Goal: Information Seeking & Learning: Learn about a topic

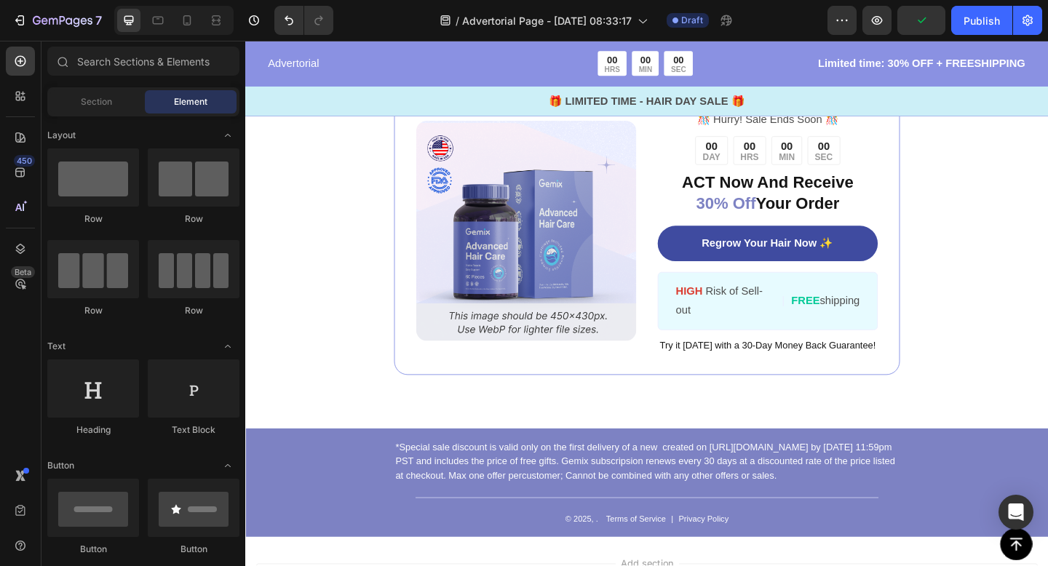
scroll to position [5113, 0]
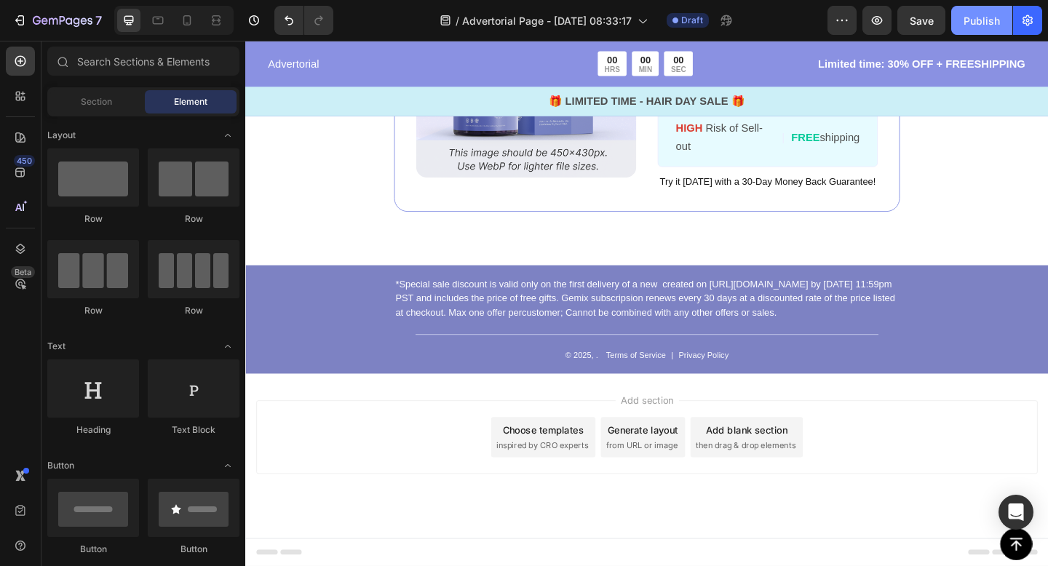
click at [981, 15] on div "Publish" at bounding box center [981, 20] width 36 height 15
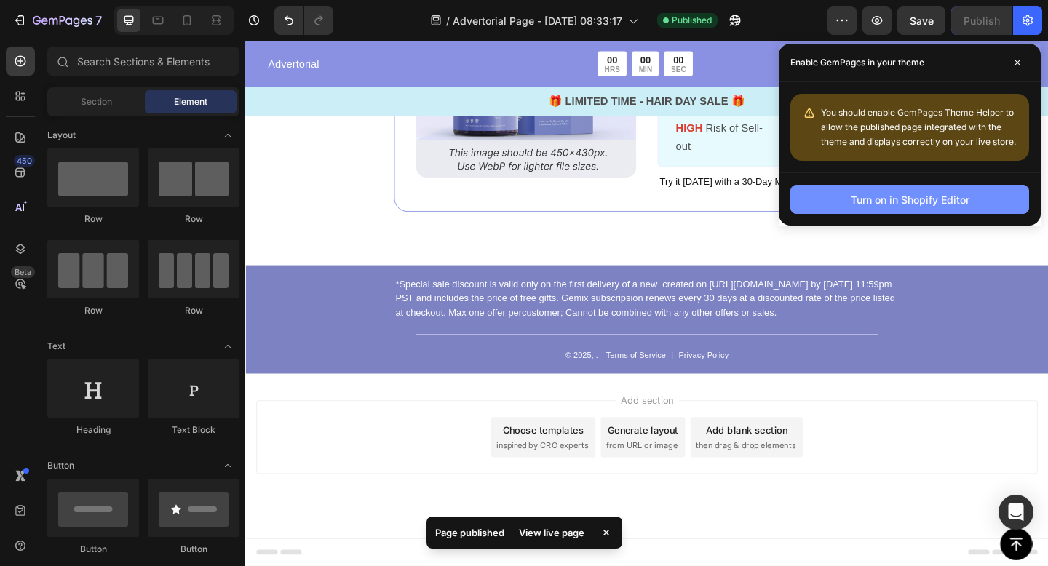
click at [904, 194] on div "Turn on in Shopify Editor" at bounding box center [909, 199] width 119 height 15
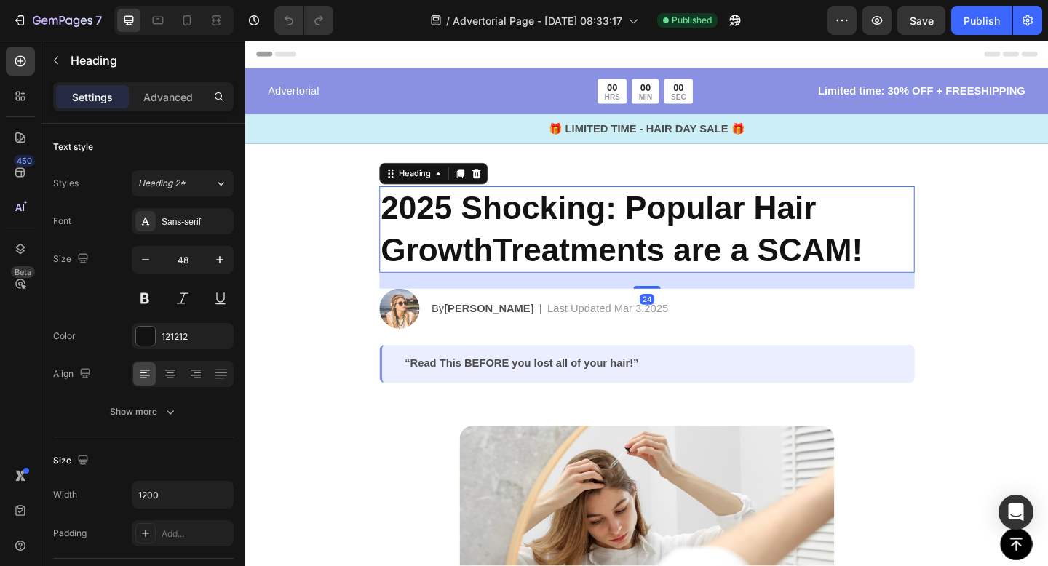
click at [553, 258] on h2 "2025 Shocking: Popular Hair GrowthTreatments are a SCAM!" at bounding box center [682, 246] width 582 height 94
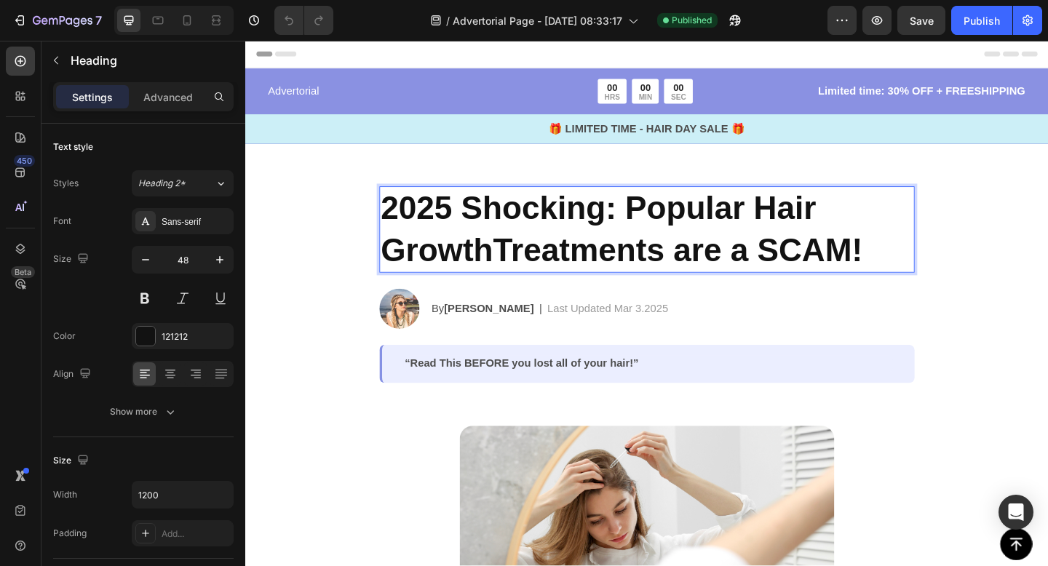
click at [586, 221] on p "2025 Shocking: Popular Hair GrowthTreatments are a SCAM!" at bounding box center [681, 246] width 579 height 91
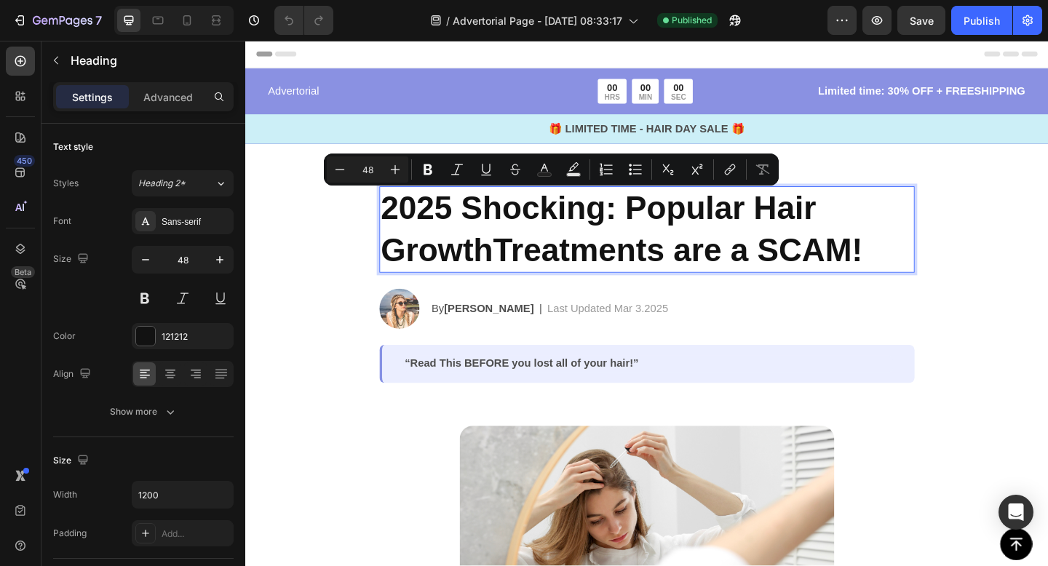
click at [938, 270] on p "2025 Shocking: Popular Hair GrowthTreatments are a SCAM!" at bounding box center [681, 246] width 579 height 91
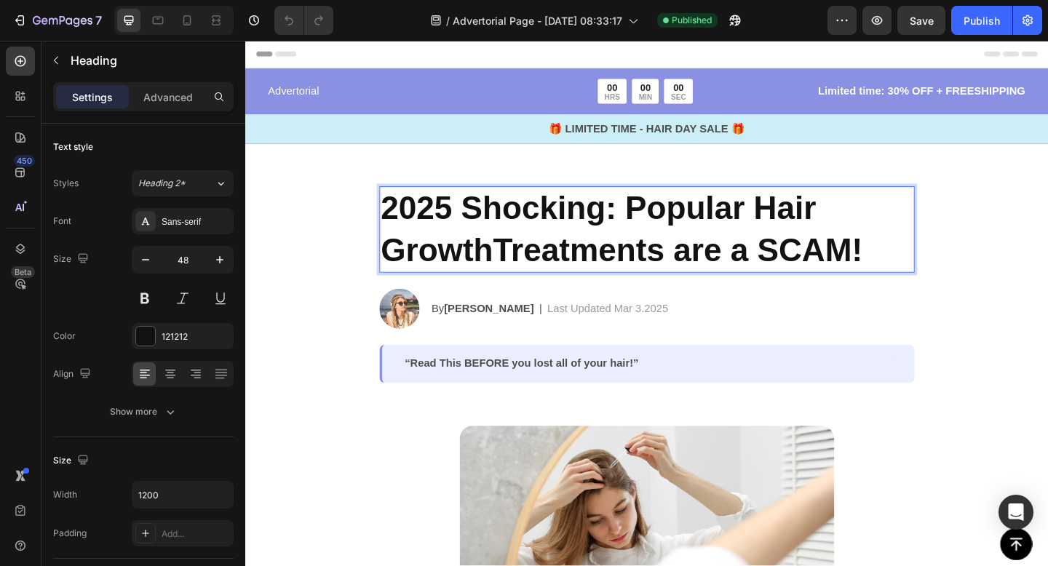
click at [938, 270] on p "2025 Shocking: Popular Hair GrowthTreatments are a SCAM!" at bounding box center [681, 246] width 579 height 91
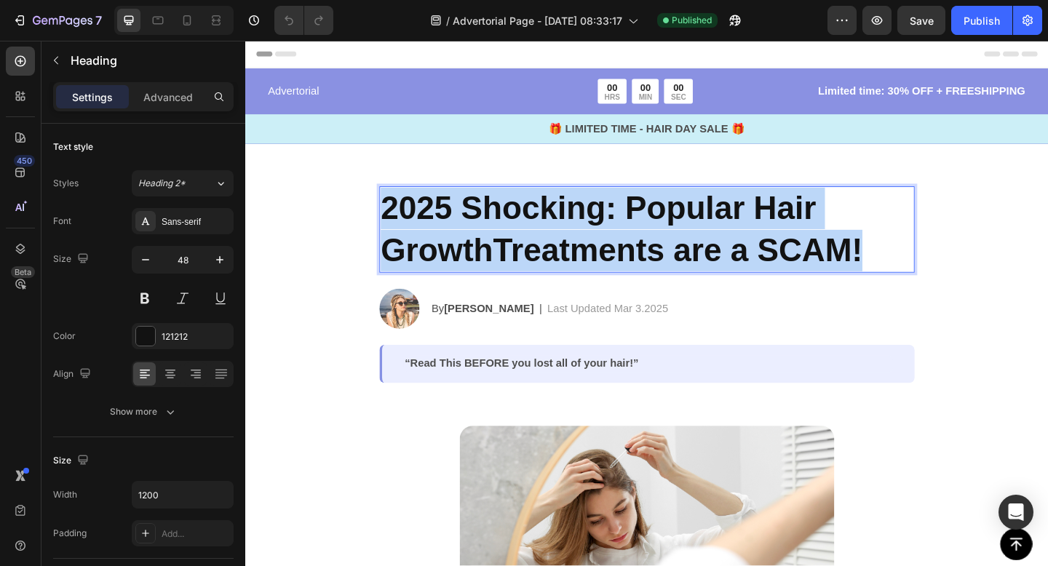
click at [938, 270] on p "2025 Shocking: Popular Hair GrowthTreatments are a SCAM!" at bounding box center [681, 246] width 579 height 91
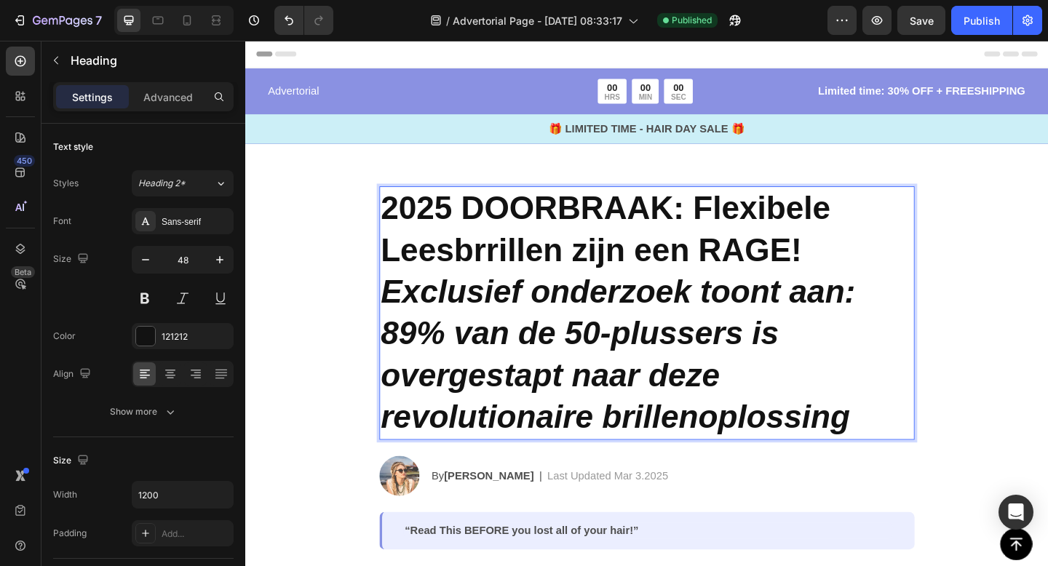
click at [408, 308] on icon "Exclusief onderzoek toont aan: 89% van de 50-plussers is overgestapt naar deze …" at bounding box center [650, 382] width 516 height 175
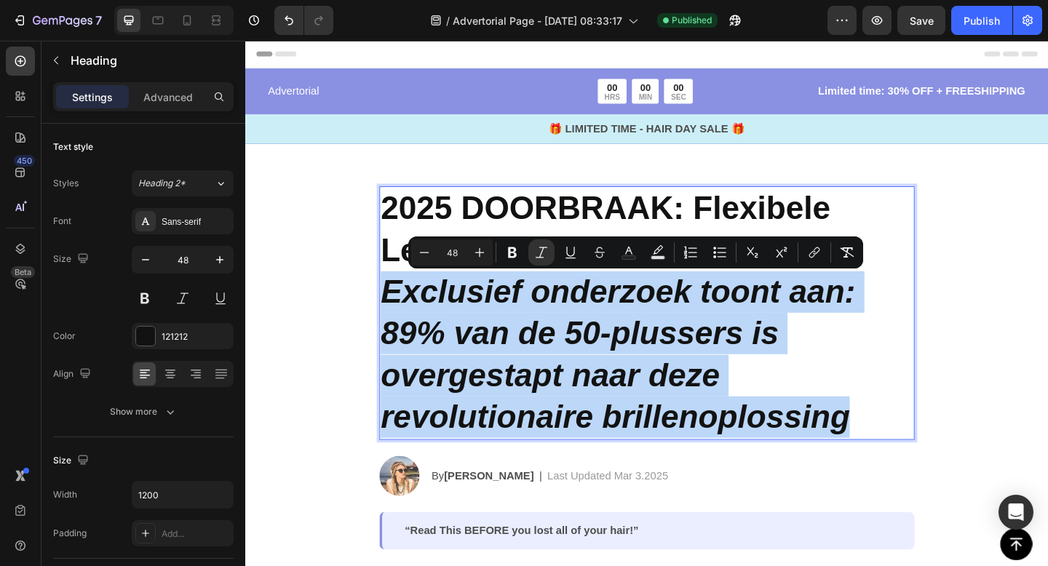
drag, startPoint x: 398, startPoint y: 307, endPoint x: 898, endPoint y: 450, distance: 520.6
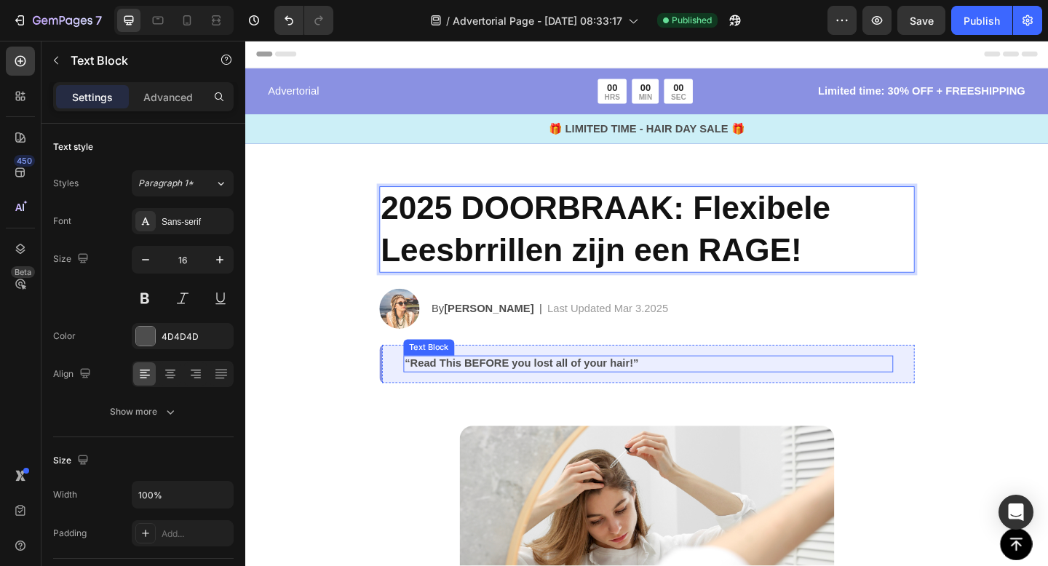
click at [562, 395] on p "“Read This BEFORE you lost all of your hair!”" at bounding box center [683, 392] width 530 height 15
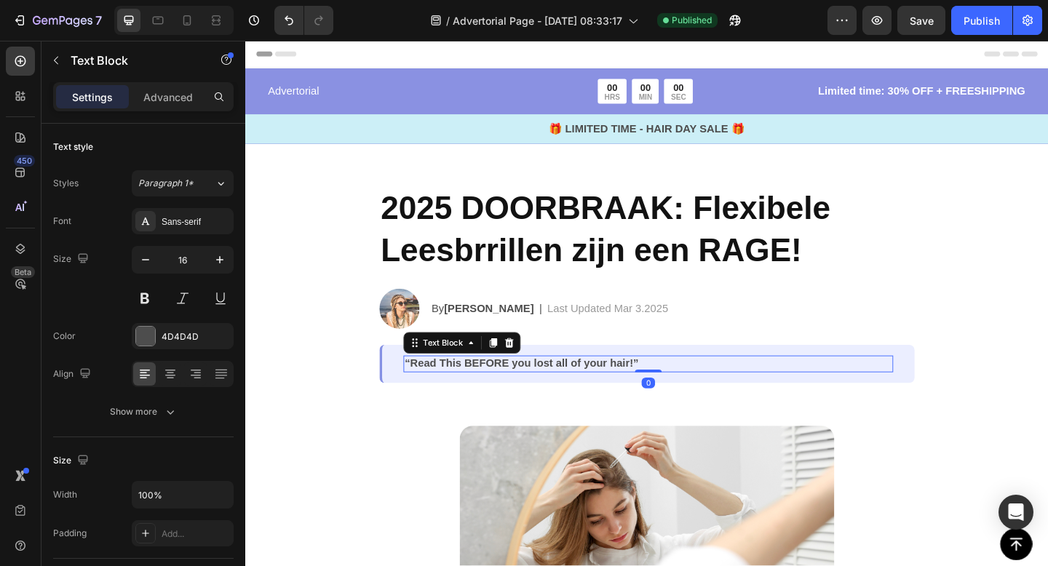
click at [562, 395] on p "“Read This BEFORE you lost all of your hair!”" at bounding box center [683, 392] width 530 height 15
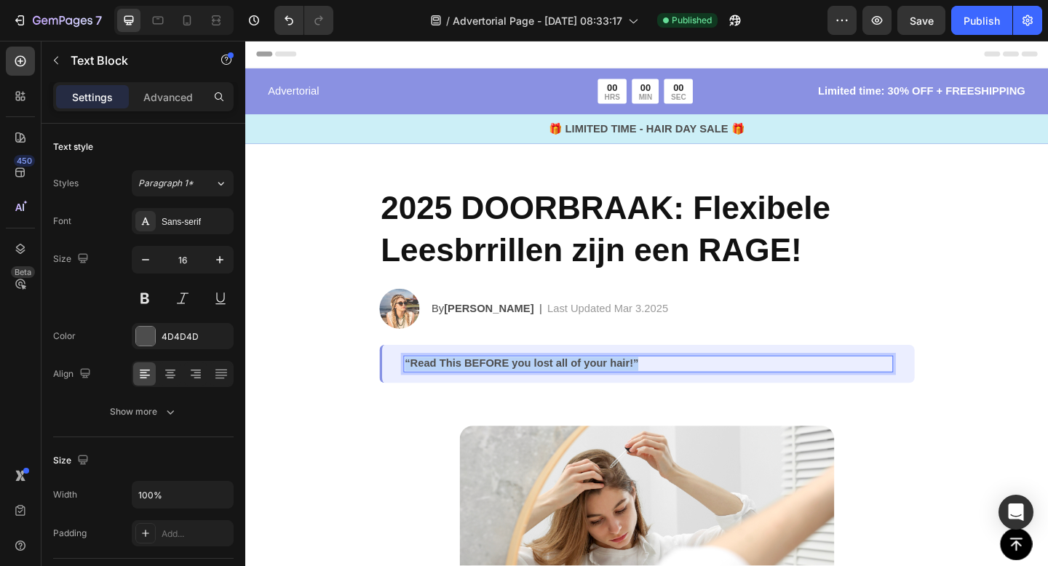
click at [562, 395] on p "“Read This BEFORE you lost all of your hair!”" at bounding box center [683, 392] width 530 height 15
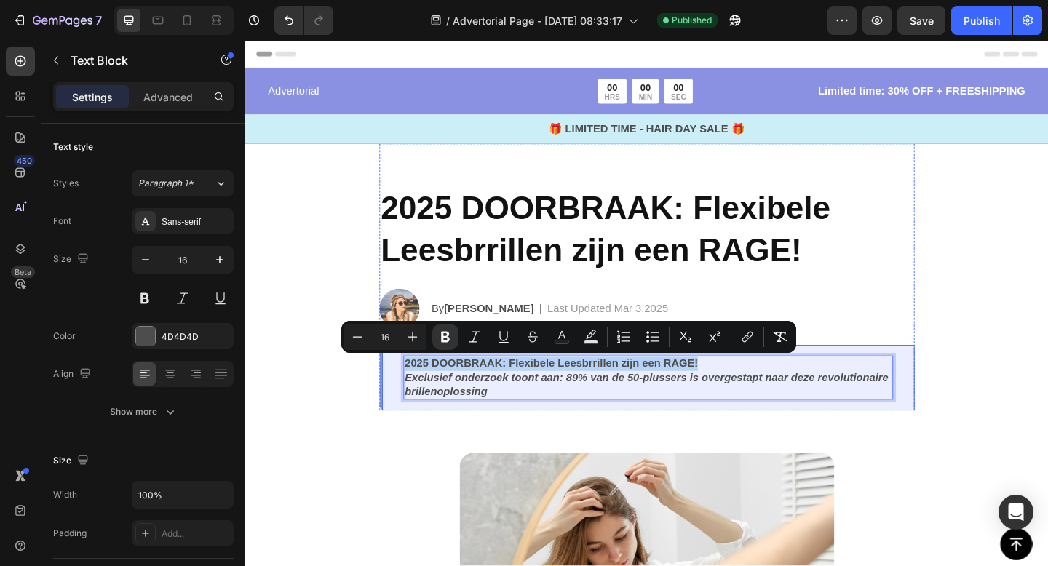
drag, startPoint x: 765, startPoint y: 394, endPoint x: 399, endPoint y: 386, distance: 366.7
click at [399, 386] on div "2025 DOORBRAAK: Flexibele Leesbrrillen zijn een RAGE! Exclusief onderzoek toont…" at bounding box center [682, 407] width 582 height 71
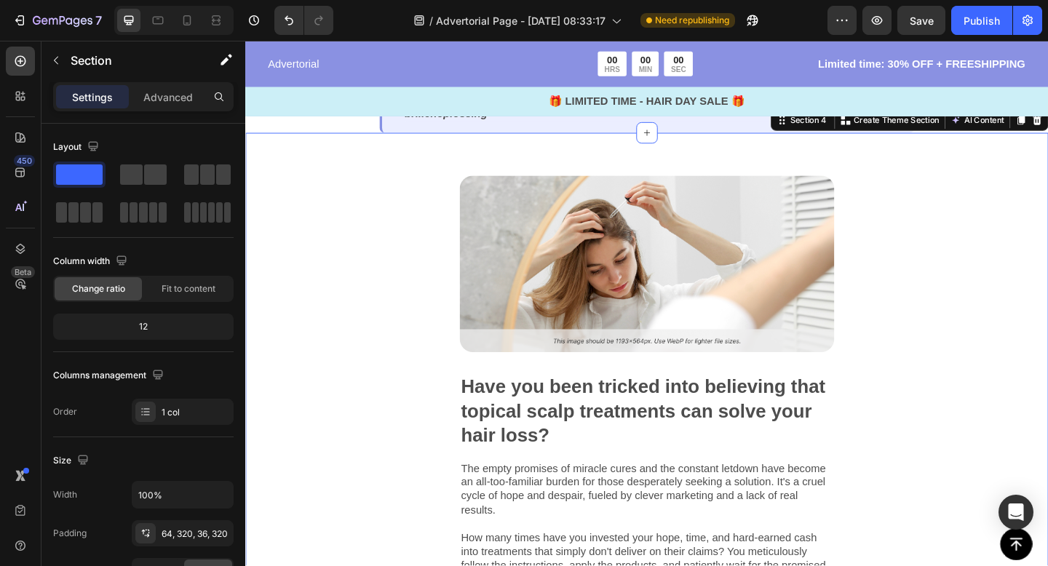
scroll to position [292, 0]
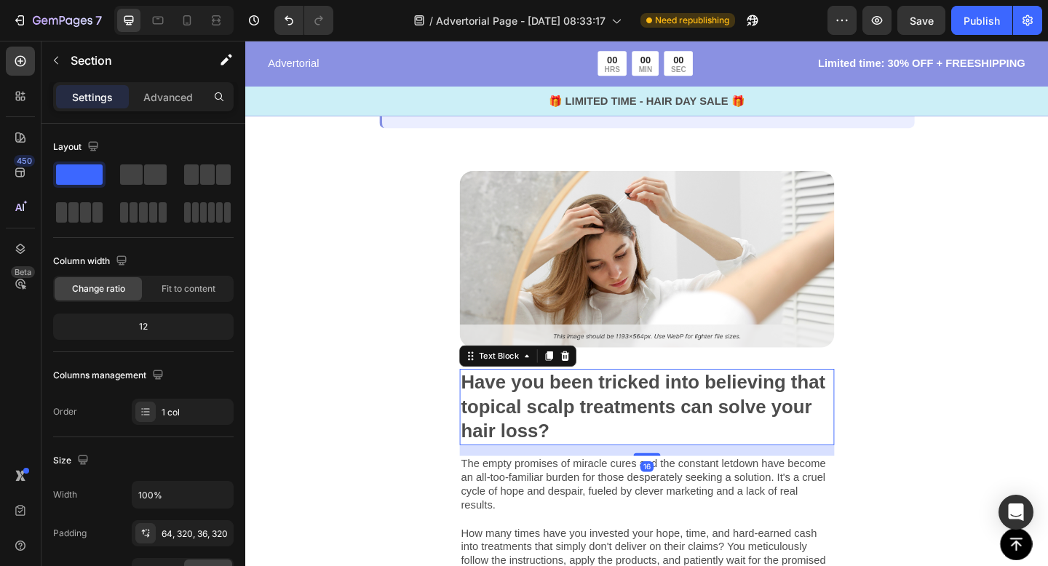
click at [564, 428] on p "Have you been tricked into believing that topical scalp treatments can solve yo…" at bounding box center [681, 438] width 404 height 79
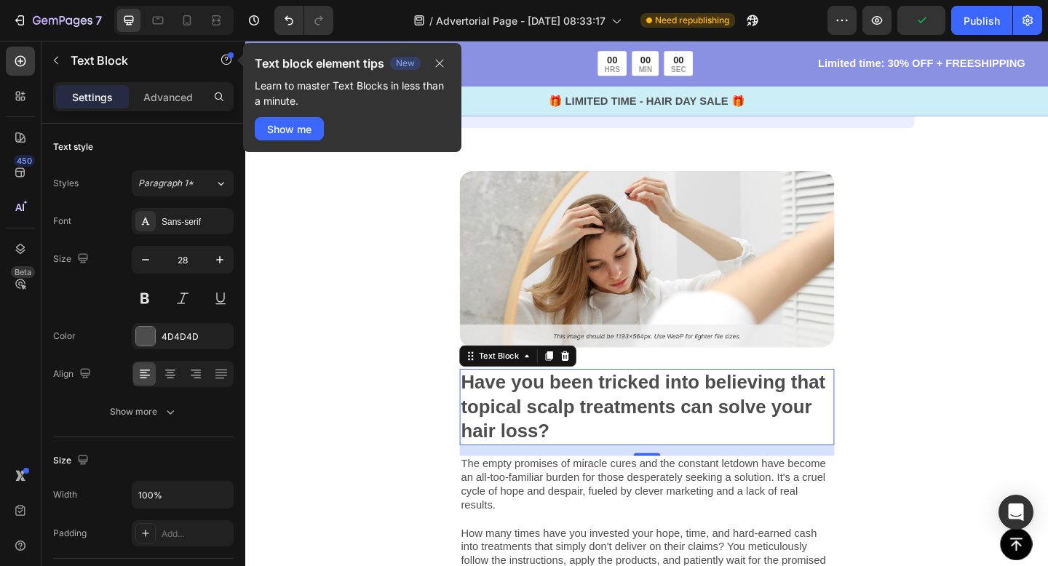
click at [678, 460] on p "Have you been tricked into believing that topical scalp treatments can solve yo…" at bounding box center [681, 438] width 404 height 79
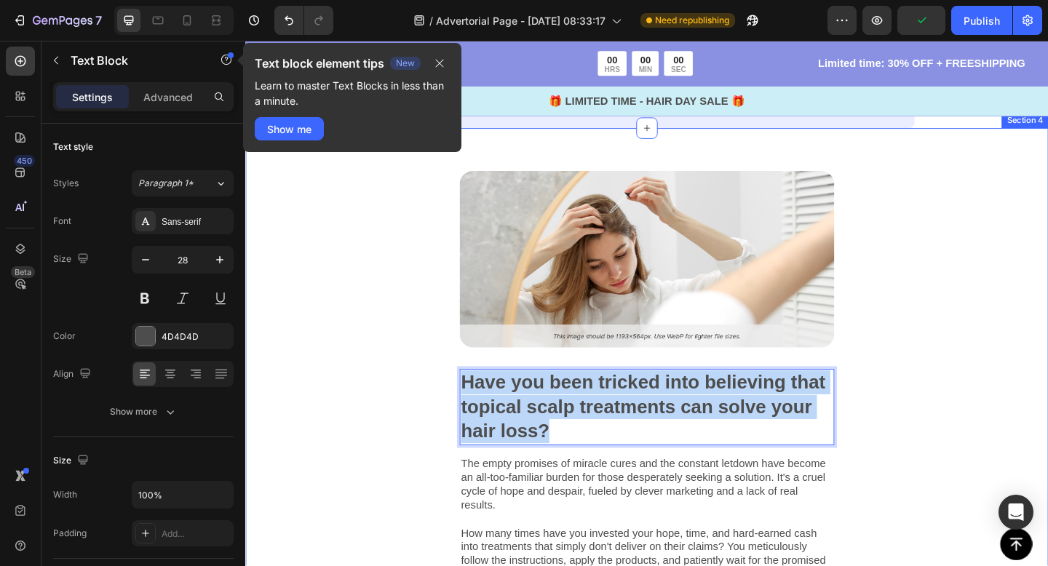
drag, startPoint x: 678, startPoint y: 460, endPoint x: 423, endPoint y: 412, distance: 259.7
click at [423, 412] on div "Image Have you been tricked into believing that topical scalp treatments can so…" at bounding box center [681, 510] width 873 height 749
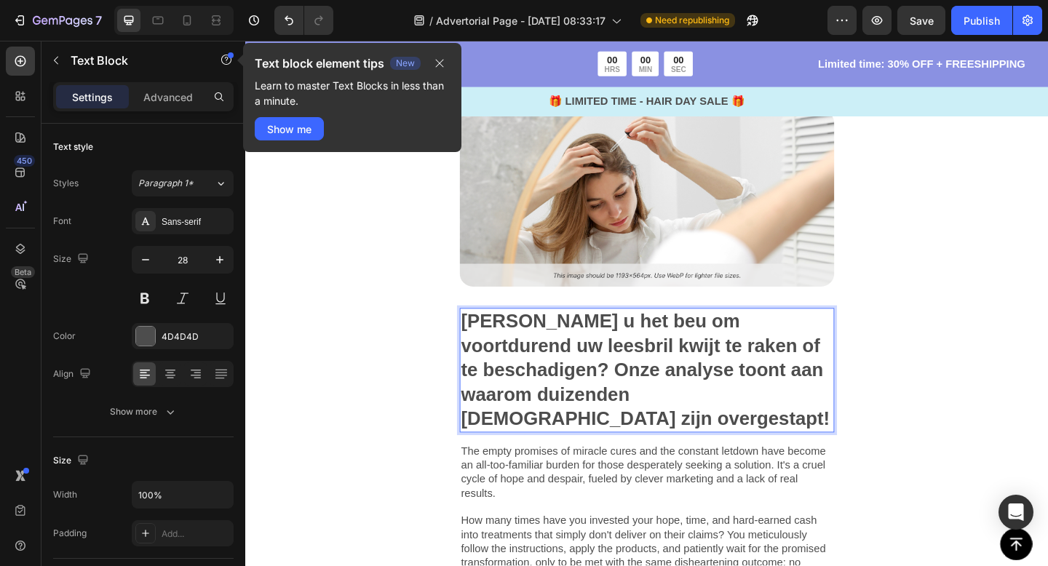
scroll to position [367, 0]
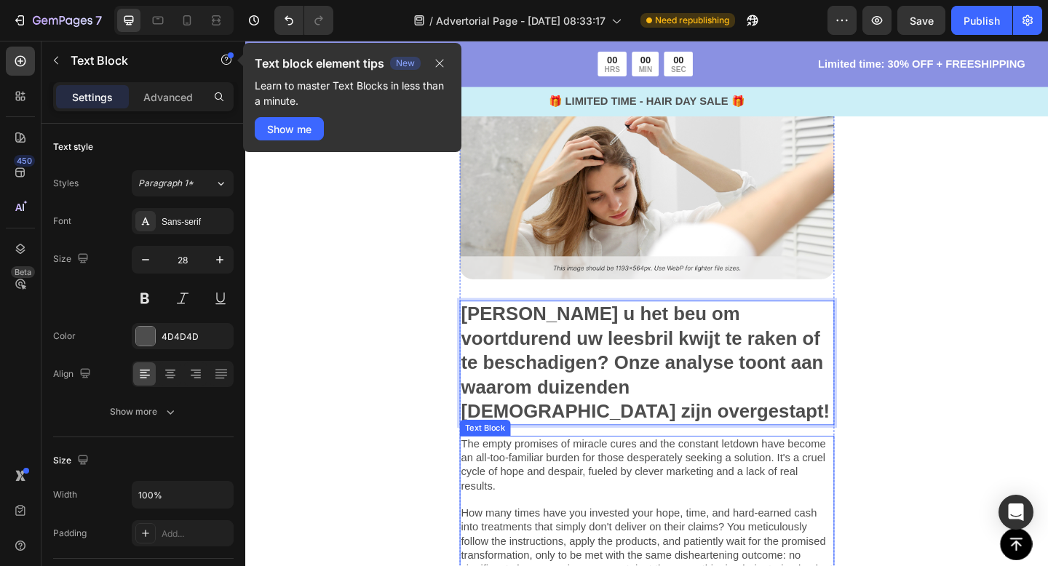
click at [639, 472] on p "The empty promises of miracle cures and the constant letdown have become an all…" at bounding box center [681, 555] width 404 height 167
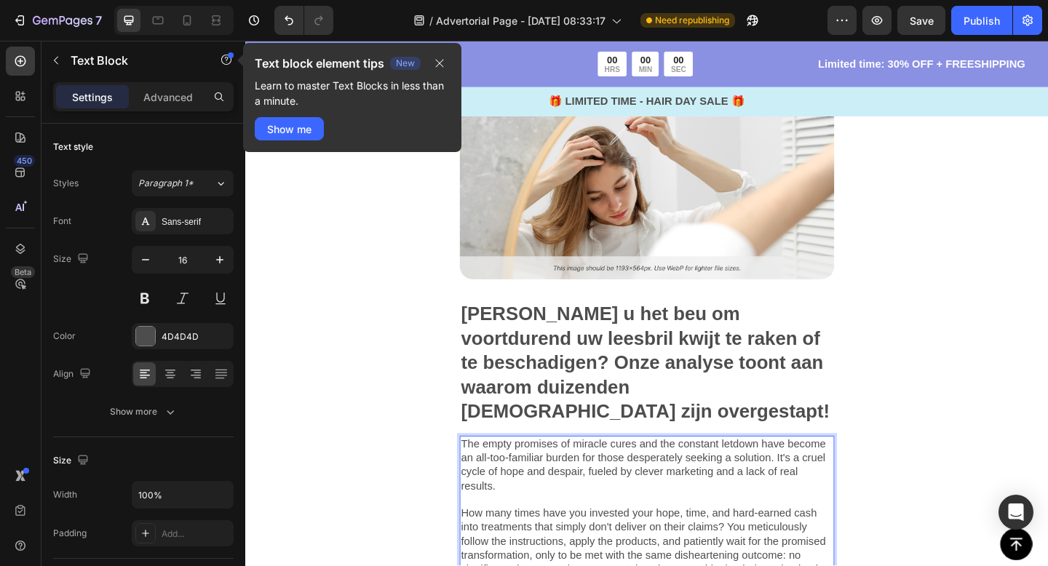
click at [639, 482] on p "The empty promises of miracle cures and the constant letdown have become an all…" at bounding box center [681, 555] width 404 height 167
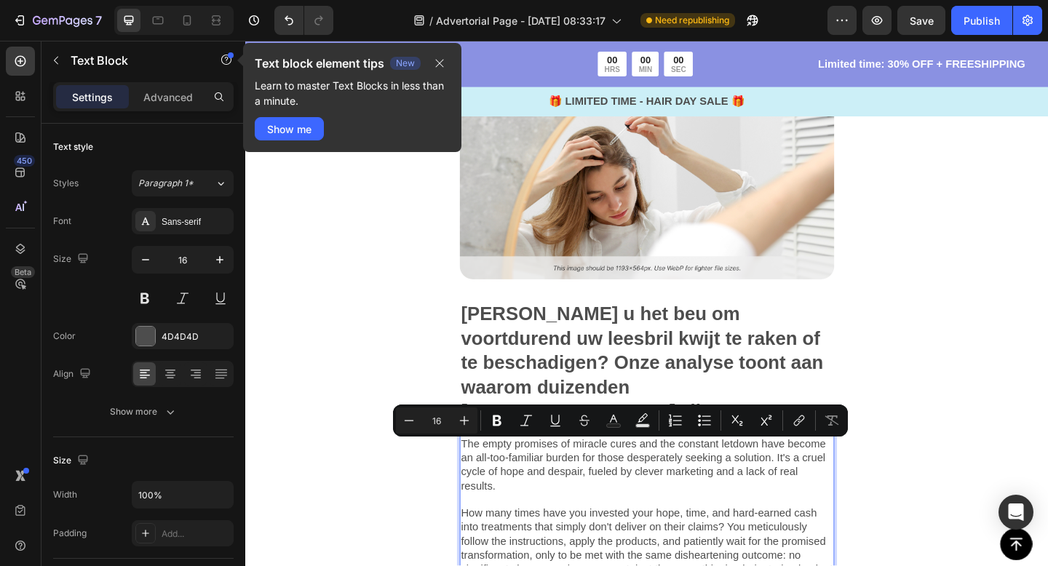
click at [711, 501] on p "The empty promises of miracle cures and the constant letdown have become an all…" at bounding box center [681, 555] width 404 height 167
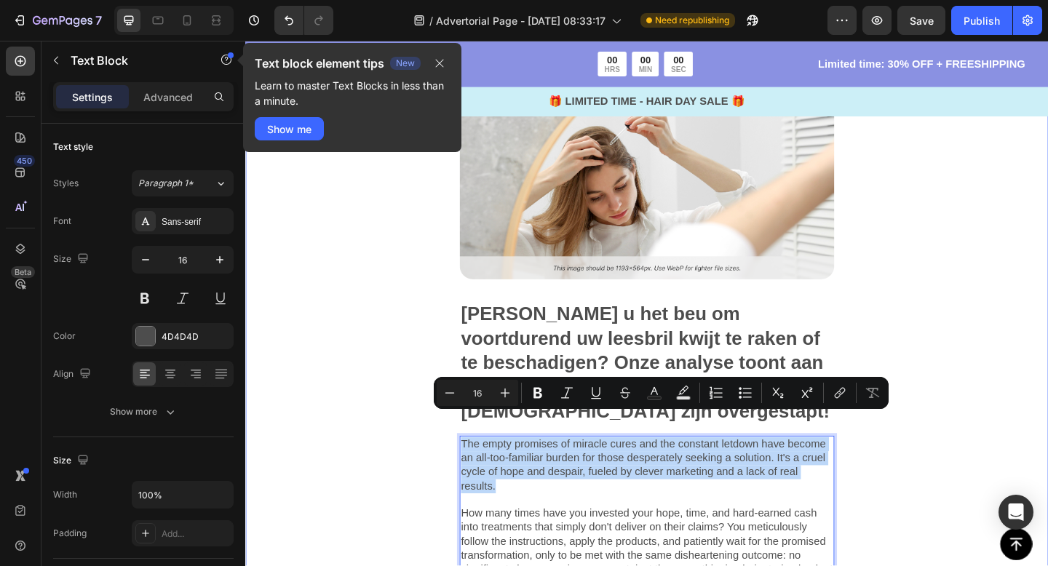
drag, startPoint x: 643, startPoint y: 502, endPoint x: 467, endPoint y: 459, distance: 181.2
click at [467, 459] on div "Image Bent u het beu om voortdurend uw leesbril kwijt te raken of te beschadige…" at bounding box center [681, 463] width 873 height 802
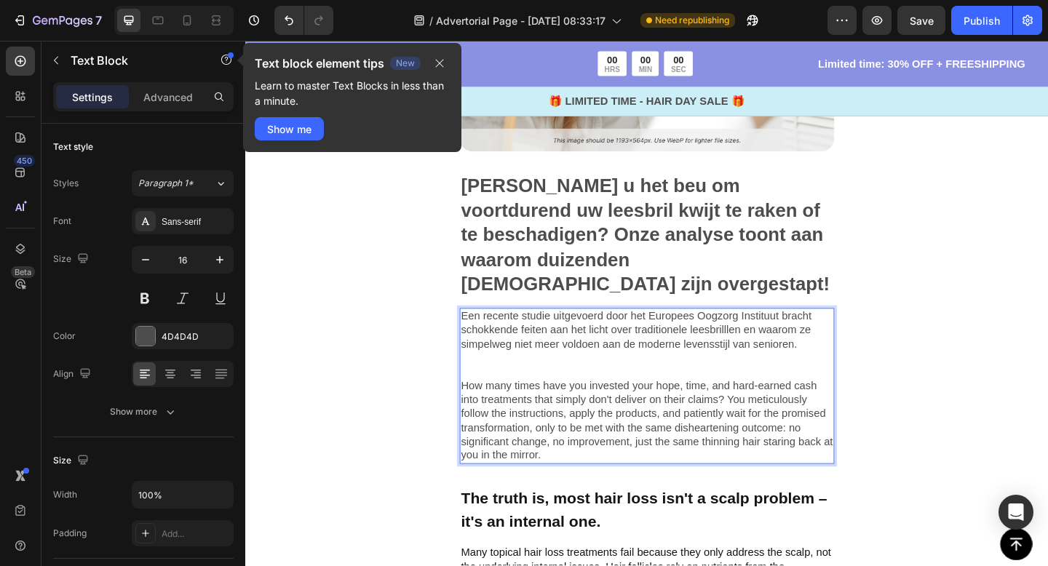
scroll to position [551, 0]
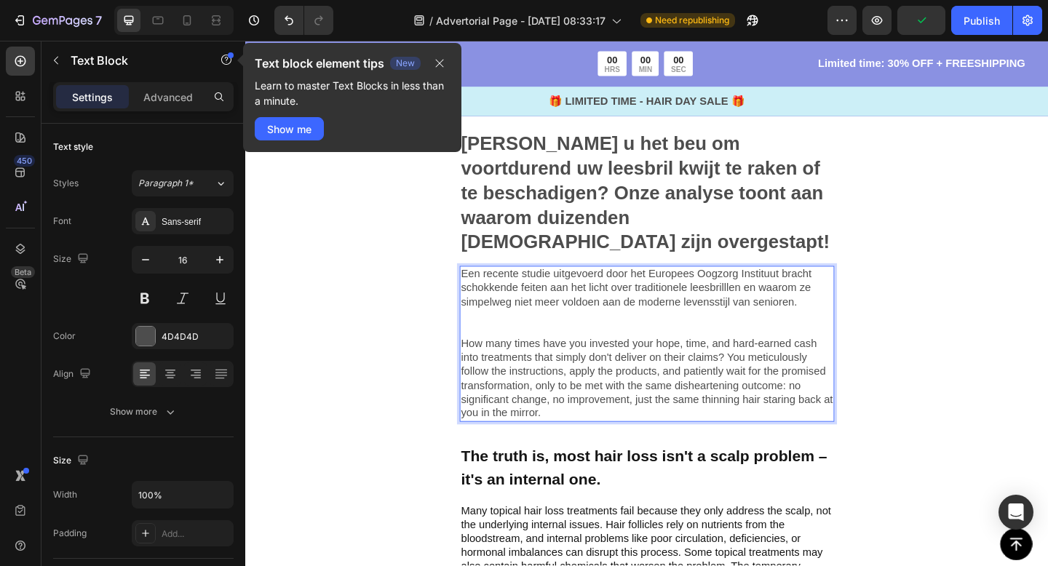
click at [648, 393] on p "⁠⁠⁠⁠⁠⁠⁠ How many times have you invested your hope, time, and hard-earned cash …" at bounding box center [681, 393] width 404 height 121
drag, startPoint x: 478, startPoint y: 338, endPoint x: 499, endPoint y: 346, distance: 22.3
click at [499, 346] on div "Een recente studie uitgevoerd door het Europees Oogzorg Instituut bracht schokk…" at bounding box center [681, 370] width 407 height 169
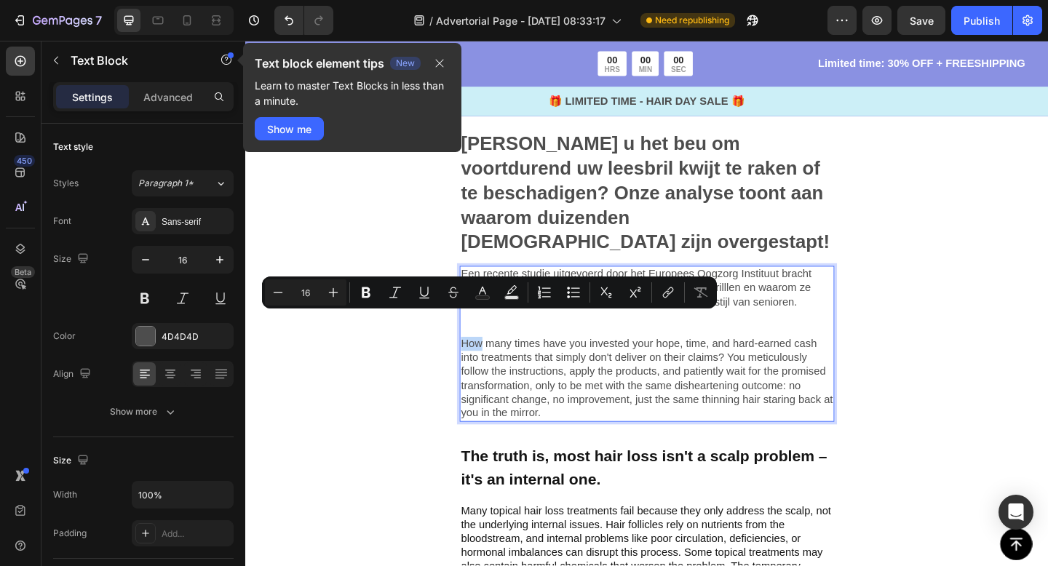
click at [499, 346] on p "How many times have you invested your hope, time, and hard-earned cash into tre…" at bounding box center [681, 393] width 404 height 121
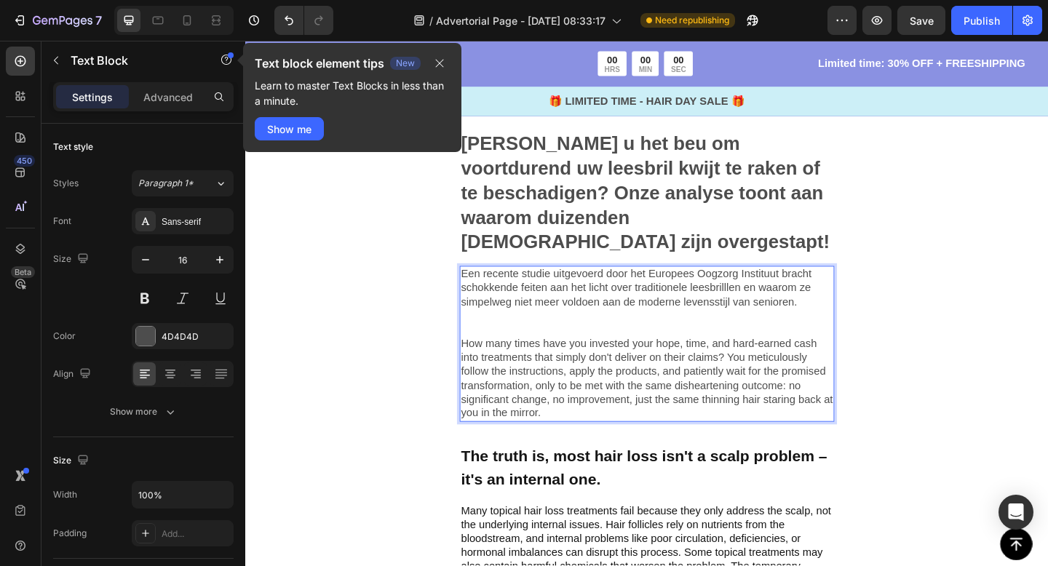
scroll to position [562, 0]
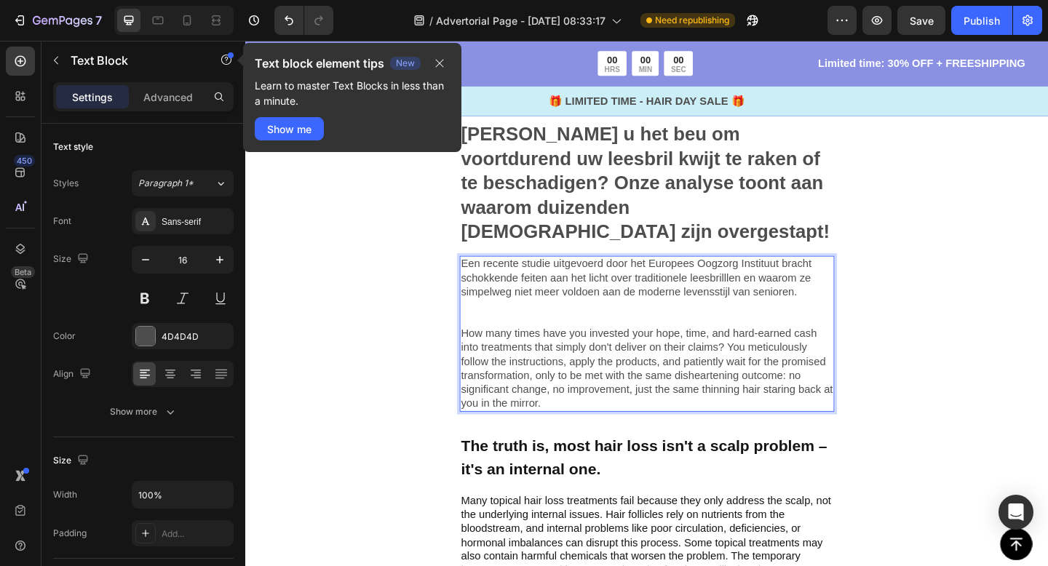
click at [517, 276] on p "Een recente studie uitgevoerd door het Europees Oogzorg Instituut bracht schokk…" at bounding box center [681, 298] width 404 height 45
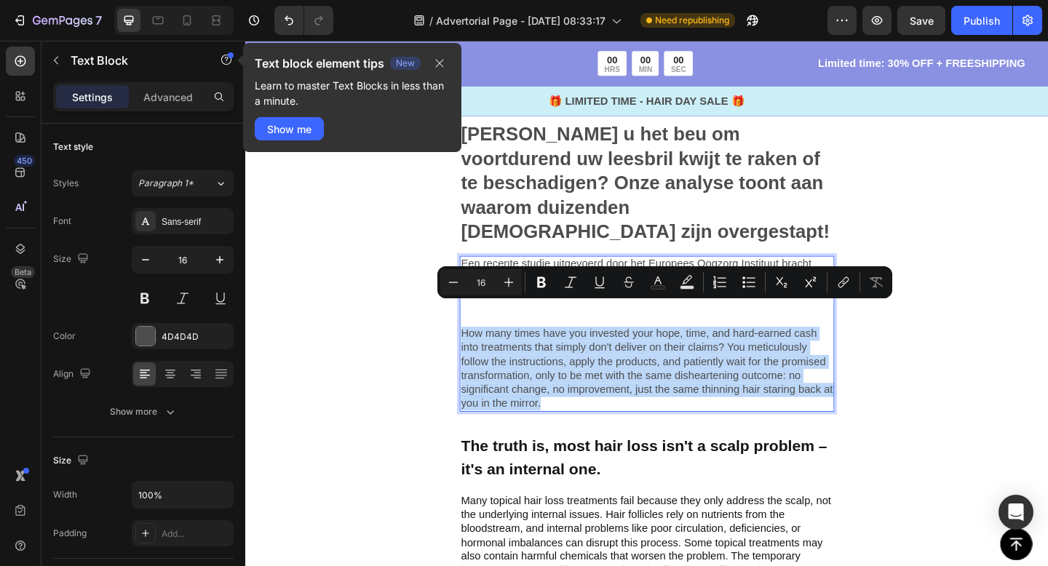
drag, startPoint x: 481, startPoint y: 331, endPoint x: 579, endPoint y: 414, distance: 128.5
click at [579, 414] on p "How many times have you invested your hope, time, and hard-earned cash into tre…" at bounding box center [681, 382] width 404 height 121
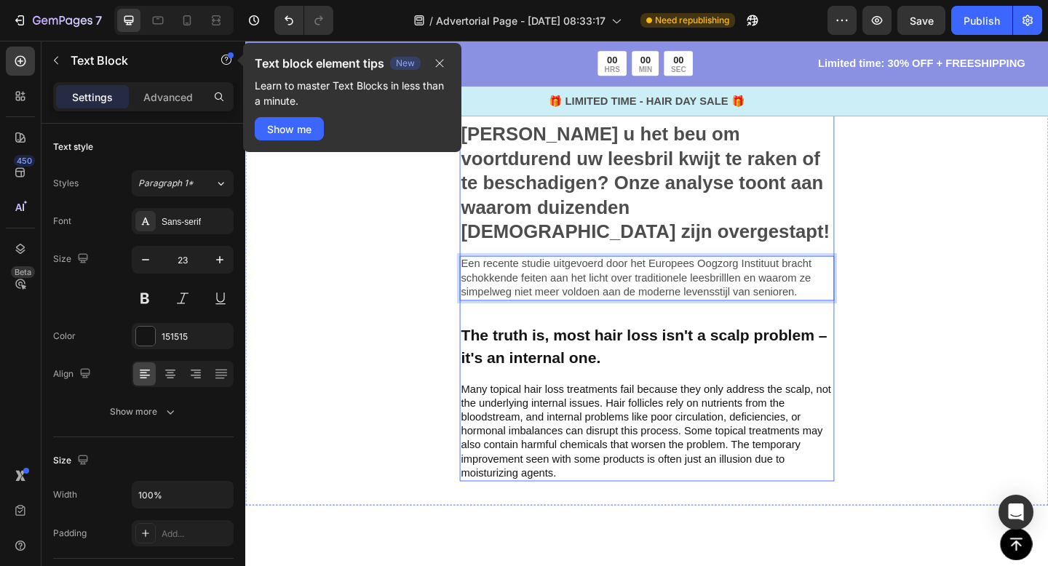
click at [549, 348] on p "The truth is, most hair loss isn't a scalp problem – it's an internal one." at bounding box center [681, 373] width 404 height 50
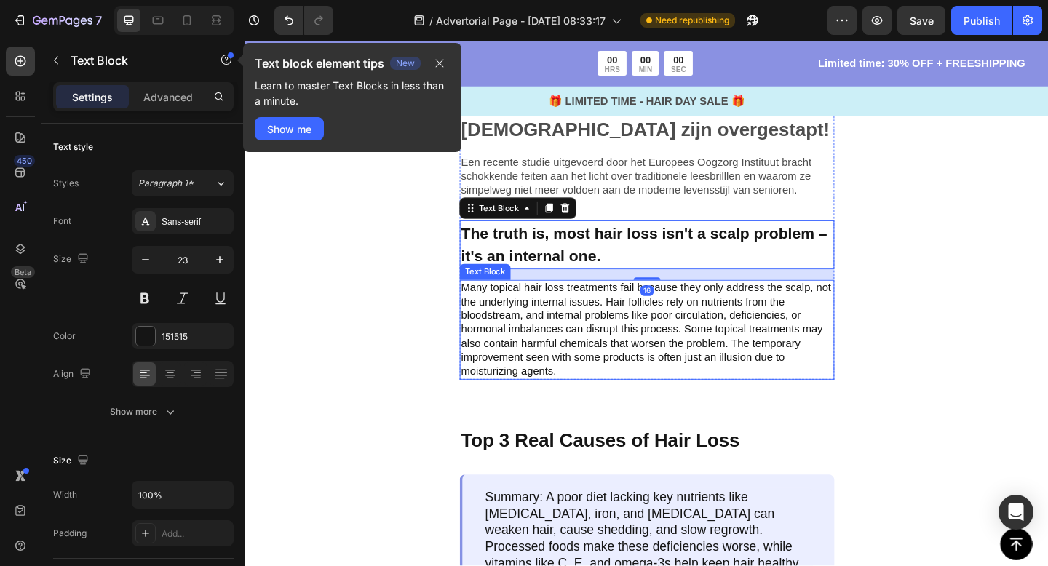
scroll to position [669, 0]
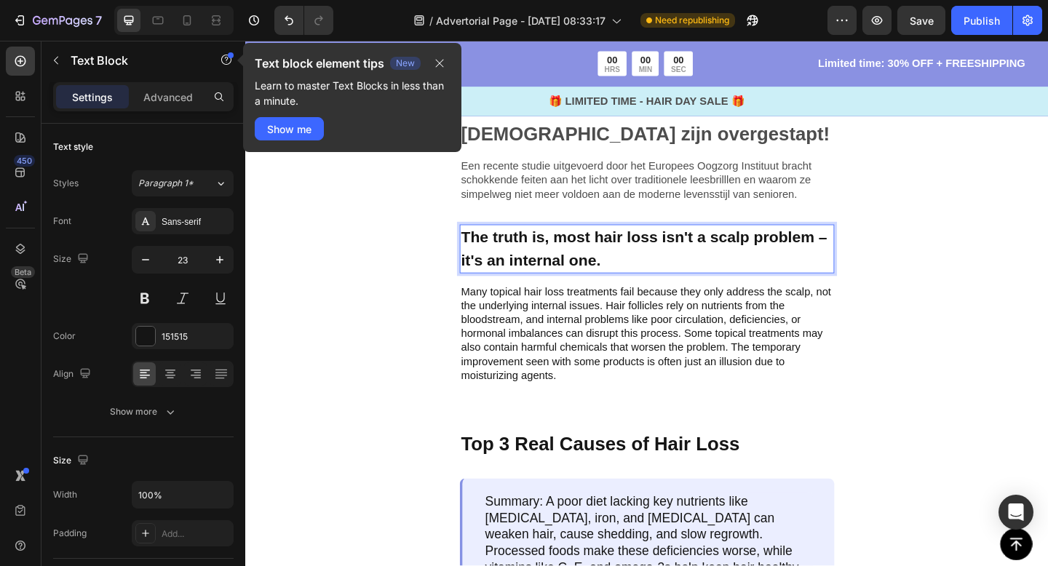
click at [557, 250] on p "The truth is, most hair loss isn't a scalp problem – it's an internal one." at bounding box center [681, 267] width 404 height 50
click at [557, 246] on p "The truth is, most hair loss isn't a scalp problem – it's an internal one." at bounding box center [681, 267] width 404 height 50
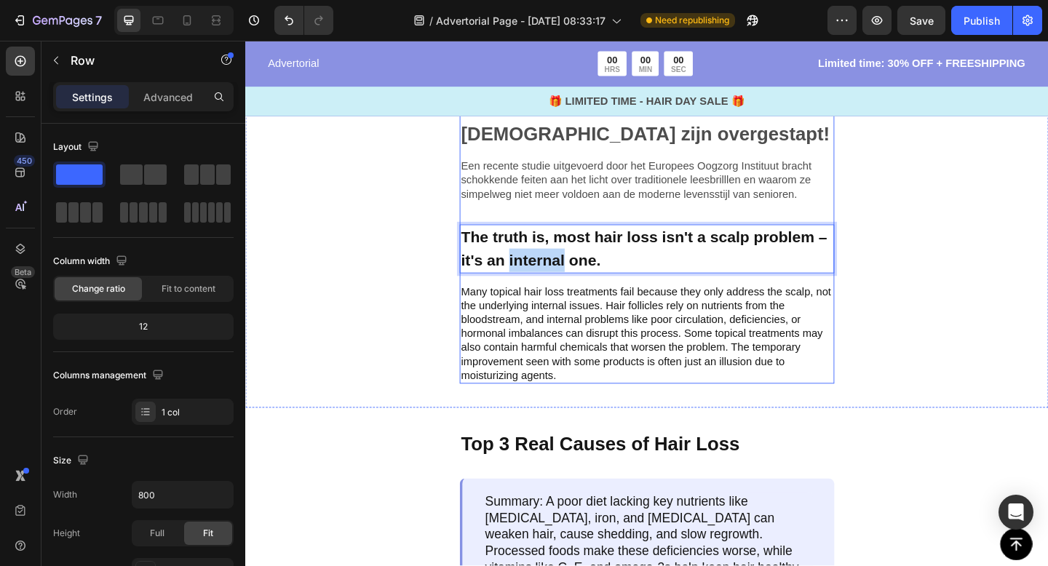
click at [520, 270] on div "Image Bent u het beu om voortdurend uw leesbril kwijt te raken of te beschadige…" at bounding box center [681, 110] width 407 height 608
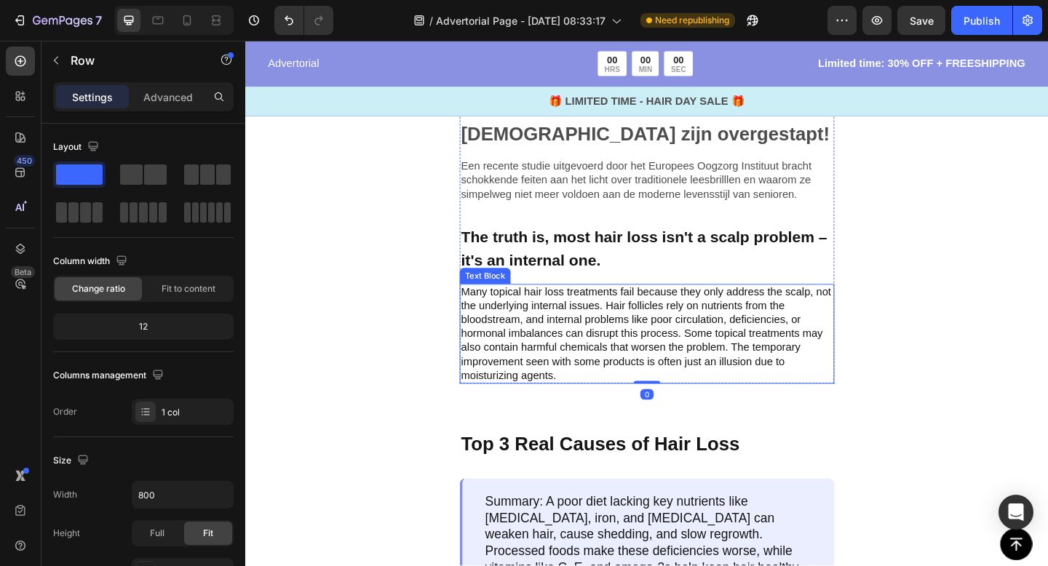
click at [517, 307] on p "Many topical hair loss treatments fail because they only address the scalp, not…" at bounding box center [681, 360] width 404 height 106
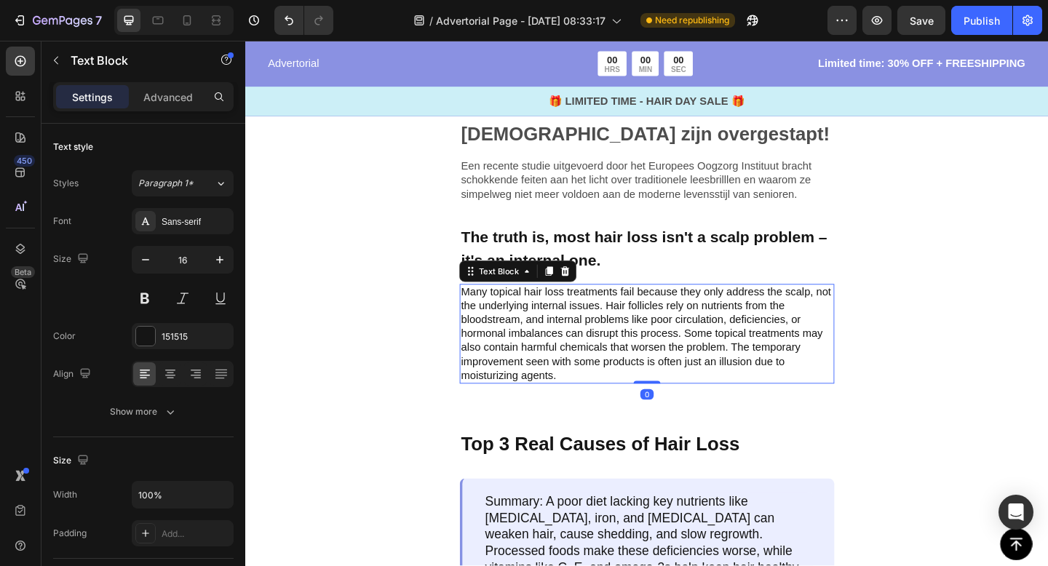
click at [517, 307] on p "Many topical hair loss treatments fail because they only address the scalp, not…" at bounding box center [681, 360] width 404 height 106
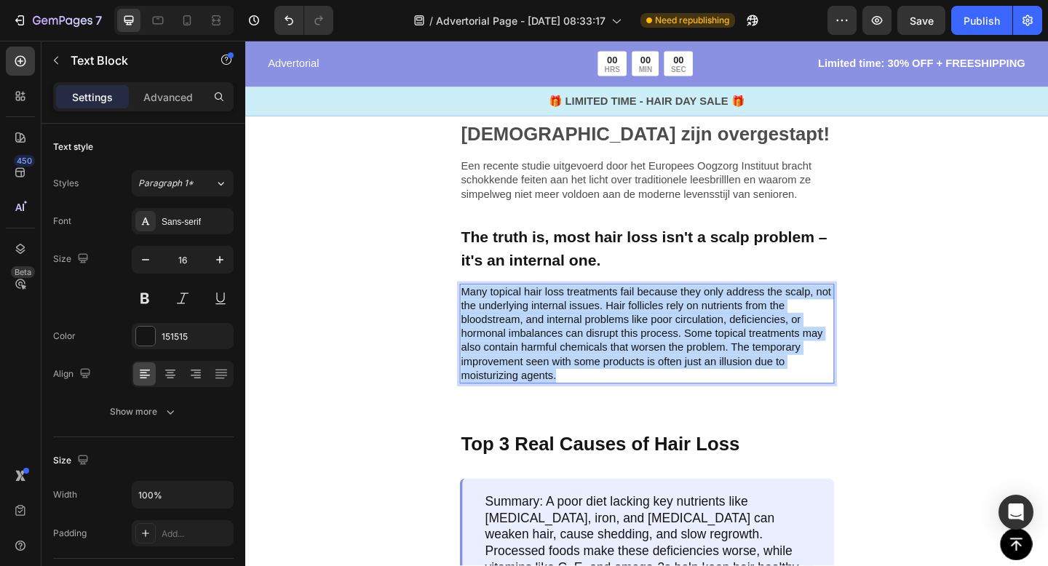
click at [517, 307] on p "Many topical hair loss treatments fail because they only address the scalp, not…" at bounding box center [681, 360] width 404 height 106
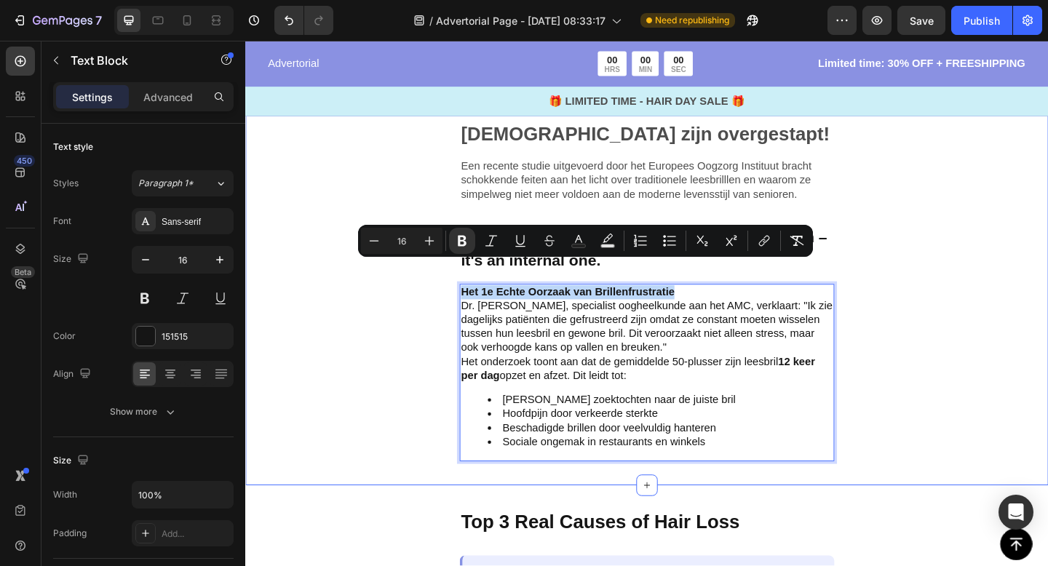
drag, startPoint x: 717, startPoint y: 284, endPoint x: 463, endPoint y: 283, distance: 253.2
click at [463, 283] on div "Image Bent u het beu om voortdurend uw leesbril kwijt te raken of te beschadige…" at bounding box center [681, 142] width 873 height 765
copy strong "Het 1e Echte Oorzaak van Brillenfrustratie"
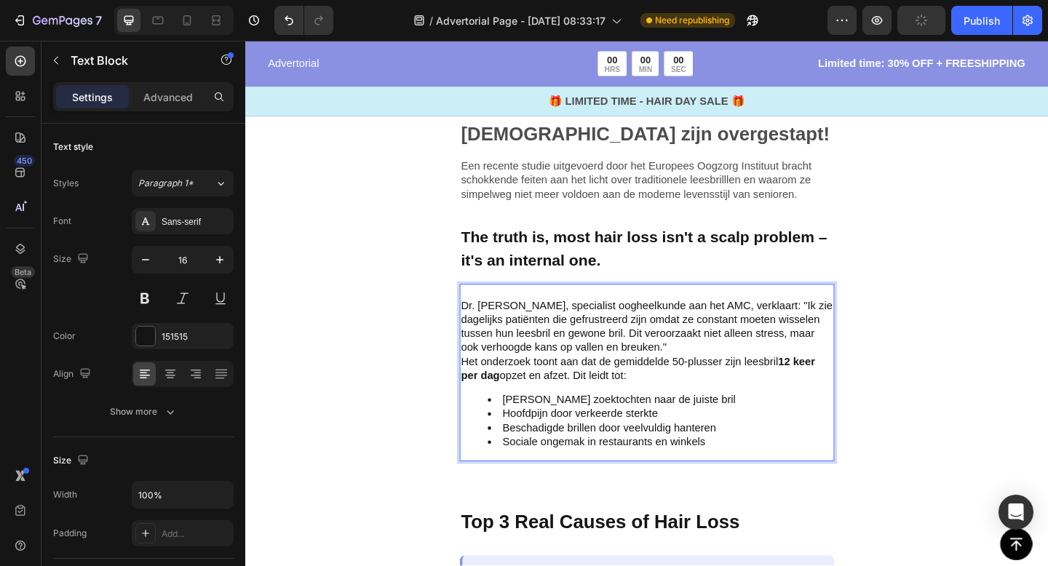
click at [480, 322] on p "Dr. Sarah van den Berg, specialist oogheelkunde aan het AMC, verklaart: "Ik zie…" at bounding box center [681, 352] width 404 height 60
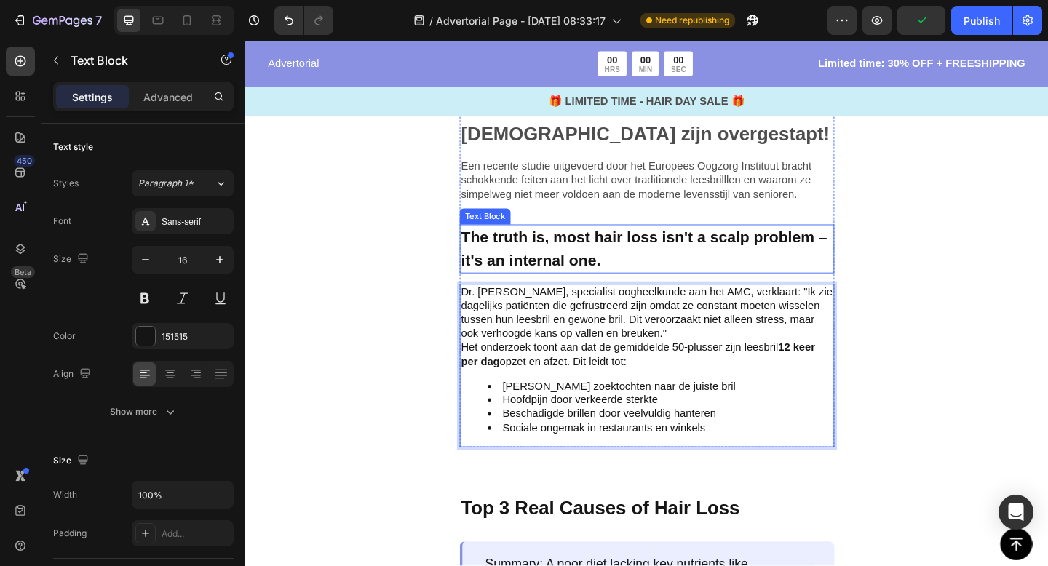
click at [597, 244] on p "The truth is, most hair loss isn't a scalp problem – it's an internal one." at bounding box center [681, 267] width 404 height 50
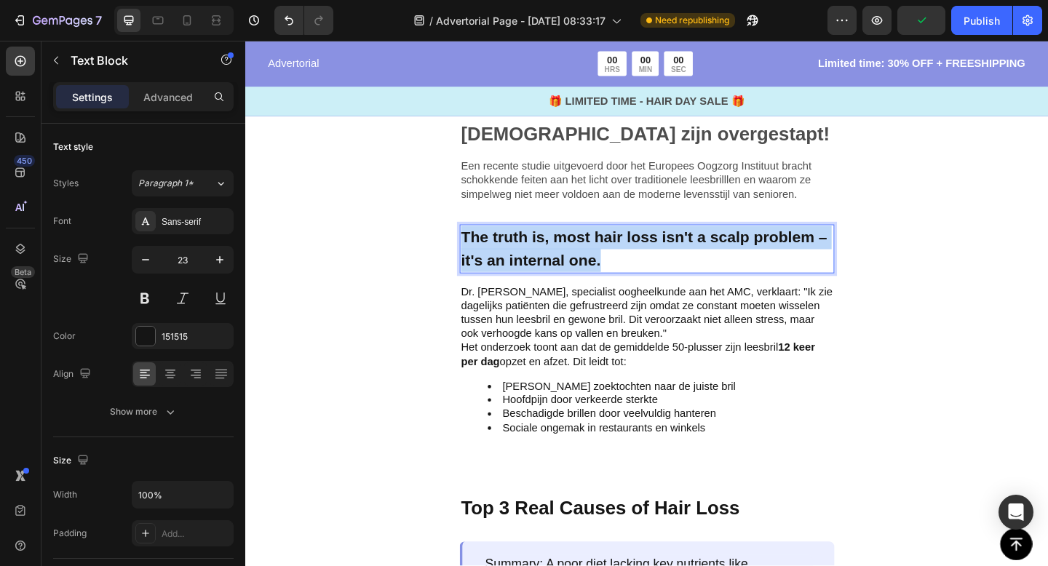
click at [597, 244] on p "The truth is, most hair loss isn't a scalp problem – it's an internal one." at bounding box center [681, 267] width 404 height 50
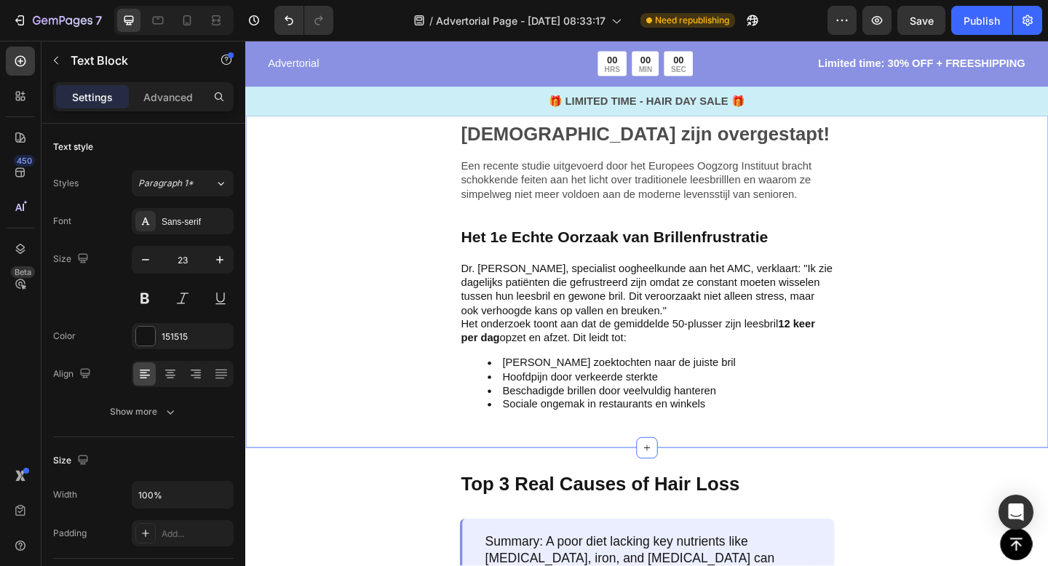
click at [946, 268] on div "Image Bent u het beu om voortdurend uw leesbril kwijt te raken of te beschadige…" at bounding box center [681, 122] width 873 height 725
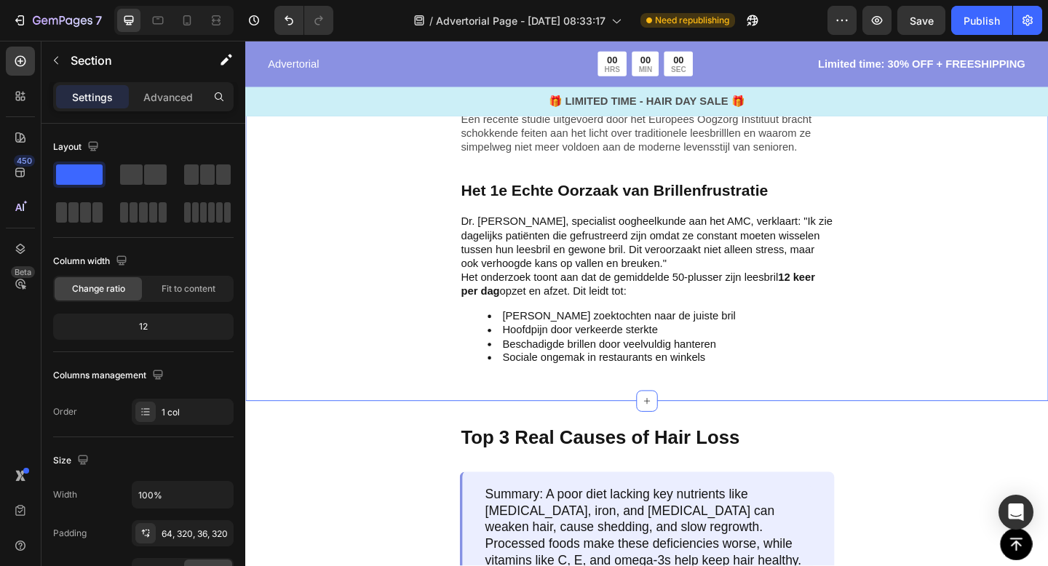
scroll to position [767, 0]
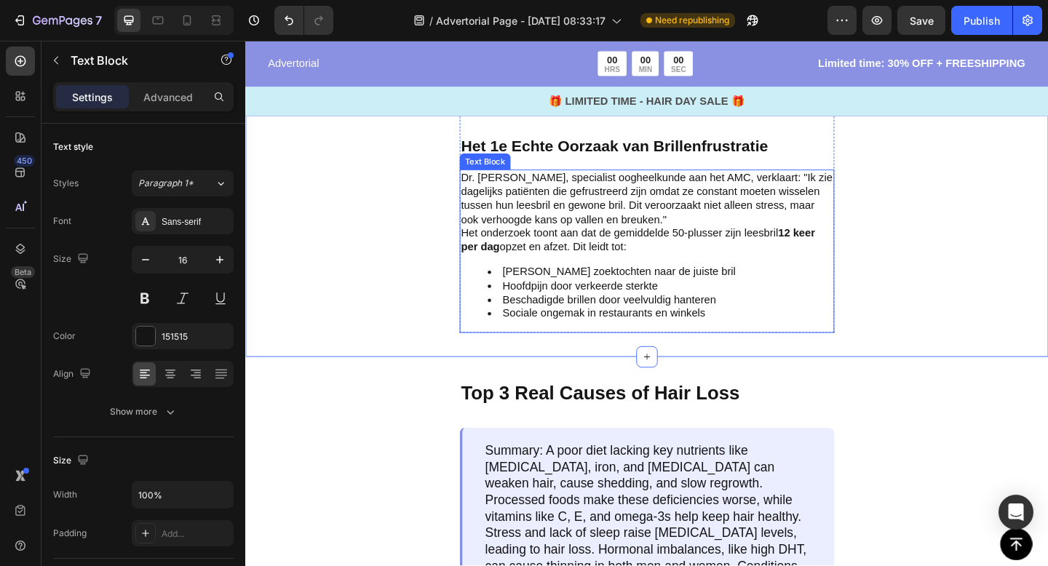
click at [637, 285] on li "Constante zoektochten naar de juiste bril" at bounding box center [695, 292] width 375 height 15
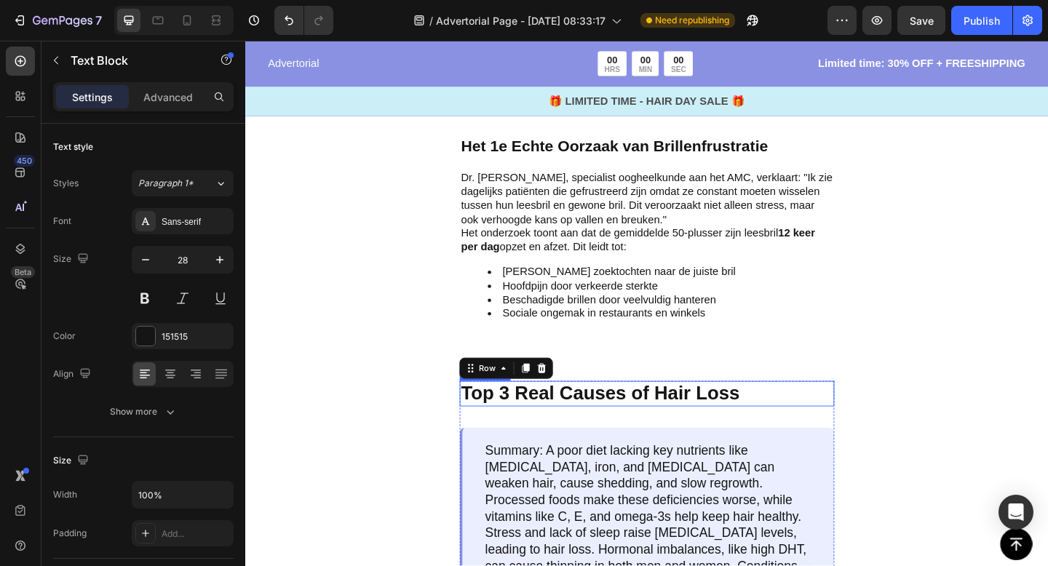
click at [519, 412] on p "Top 3 Real Causes of Hair Loss" at bounding box center [681, 424] width 404 height 25
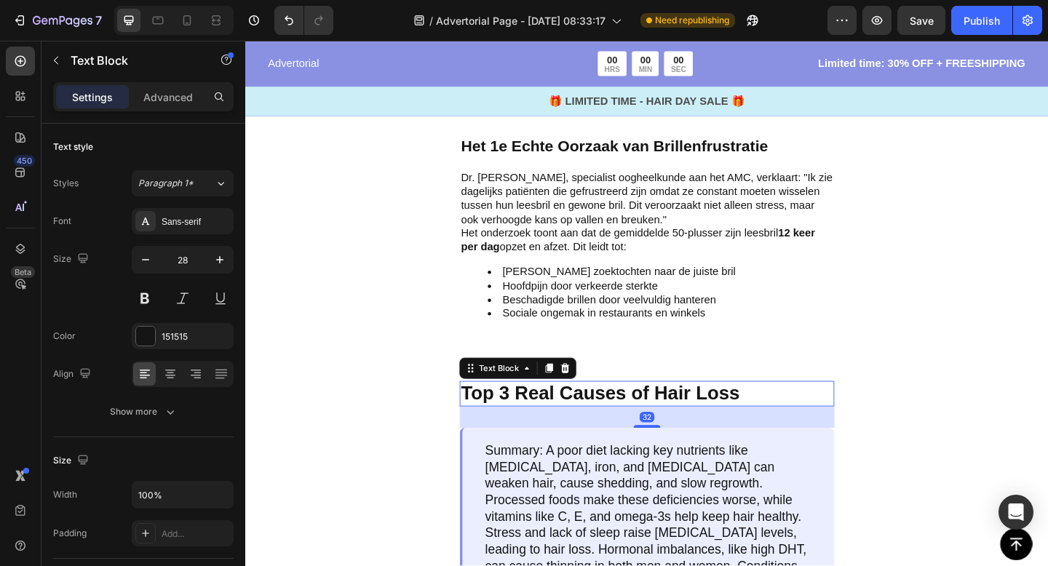
click at [490, 412] on p "Top 3 Real Causes of Hair Loss" at bounding box center [681, 424] width 404 height 25
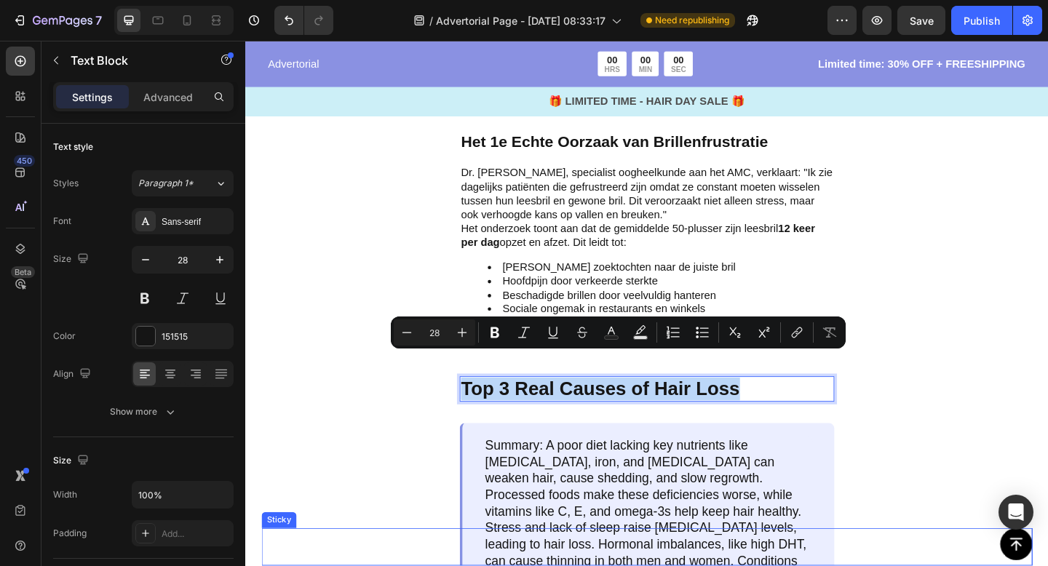
drag, startPoint x: 482, startPoint y: 394, endPoint x: 666, endPoint y: 612, distance: 285.5
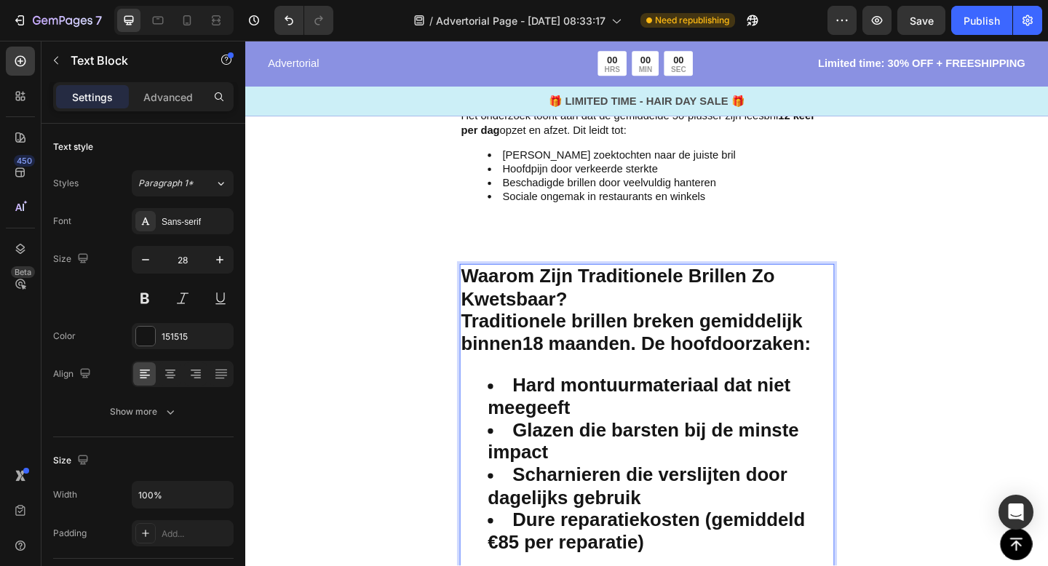
scroll to position [737, 0]
